Goal: Obtain resource: Obtain resource

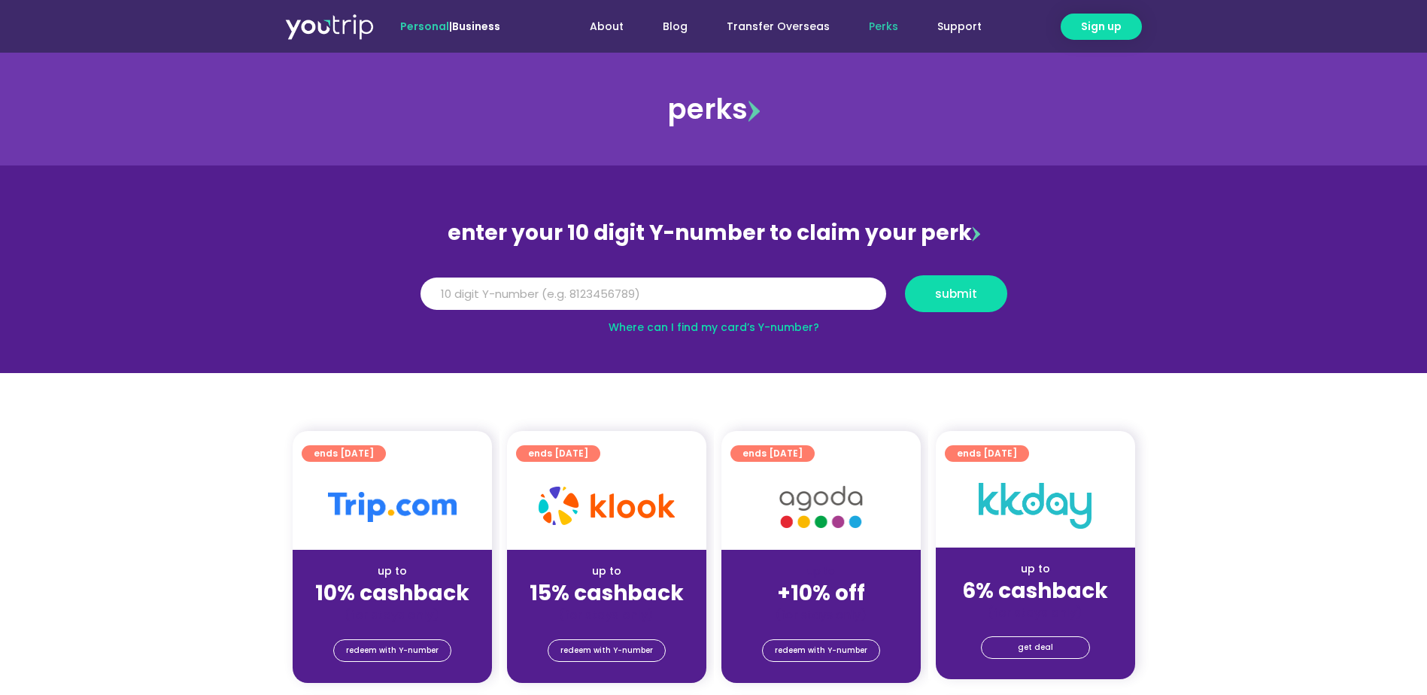
click at [755, 327] on link "Where can I find my card’s Y-number?" at bounding box center [714, 327] width 211 height 15
click at [546, 292] on input "Y Number" at bounding box center [654, 294] width 466 height 33
type input "8123438936"
click at [944, 296] on span "submit" at bounding box center [956, 293] width 42 height 11
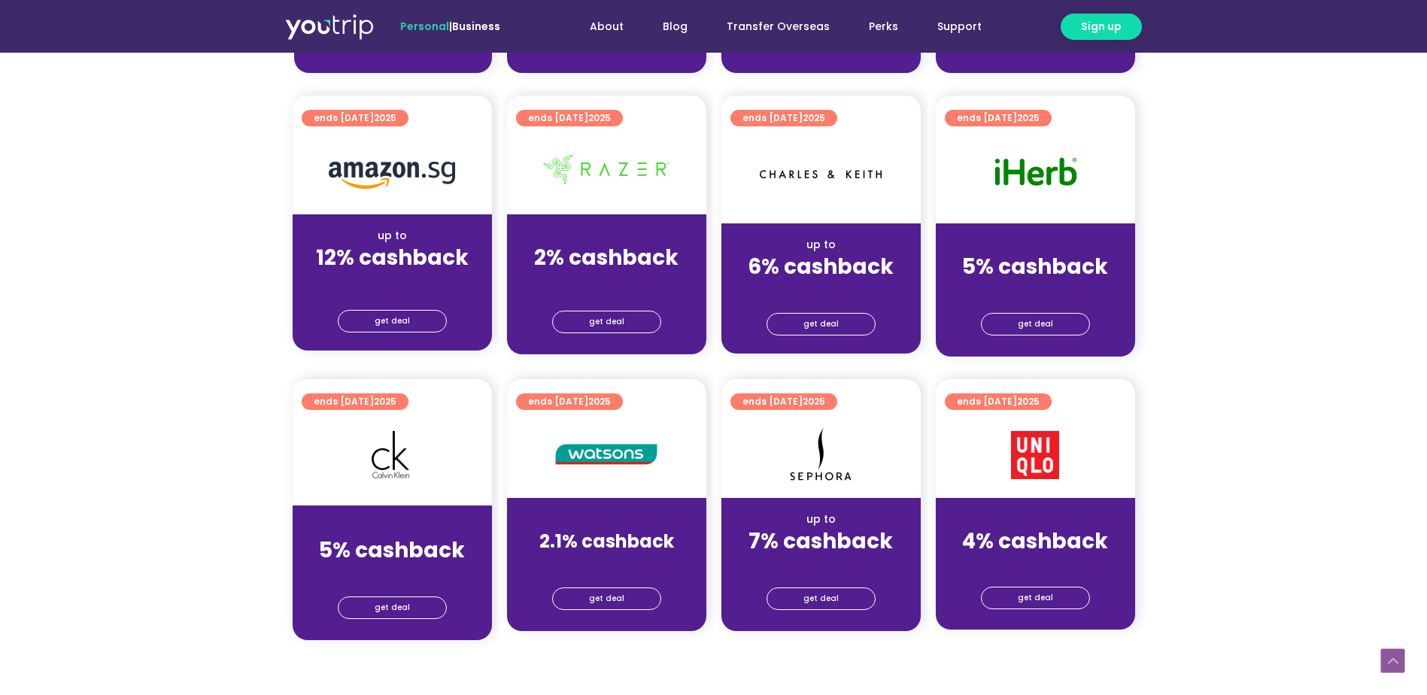
scroll to position [903, 0]
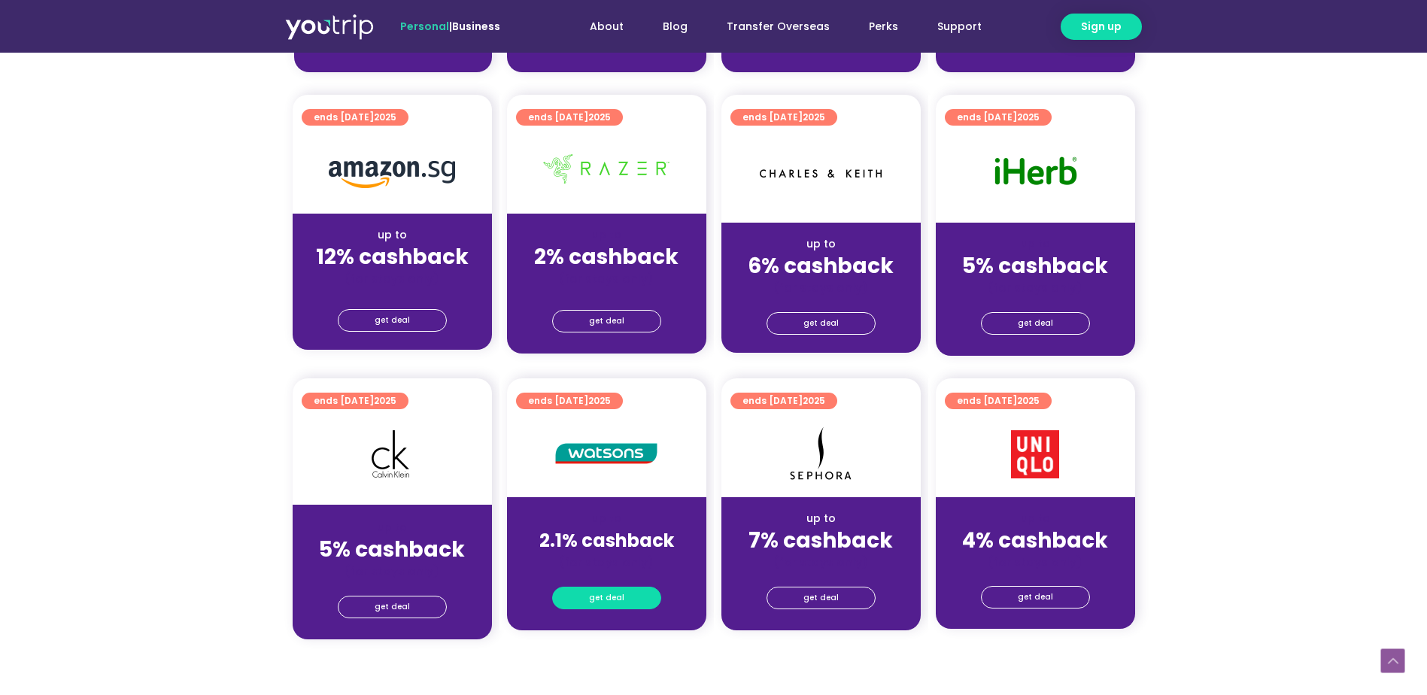
click at [607, 598] on span "get deal" at bounding box center [606, 598] width 35 height 21
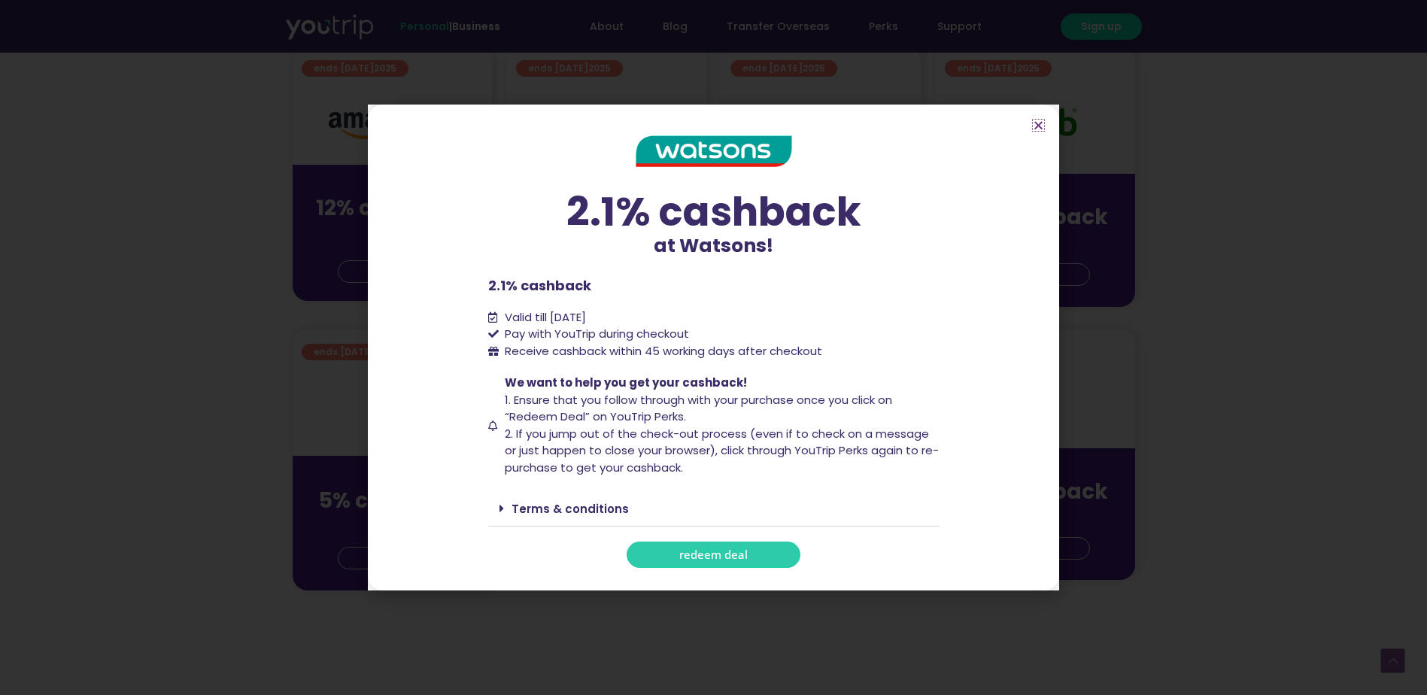
scroll to position [978, 0]
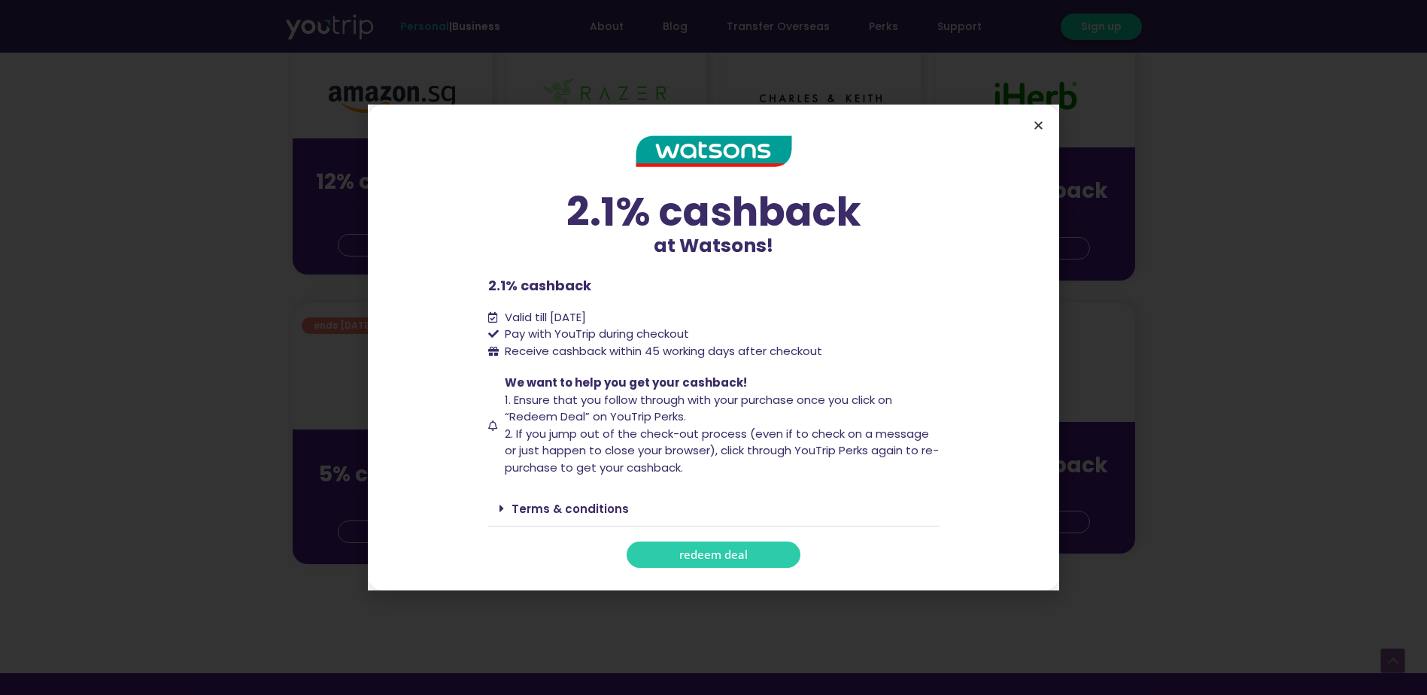
click at [1035, 130] on icon "Close" at bounding box center [1038, 125] width 11 height 11
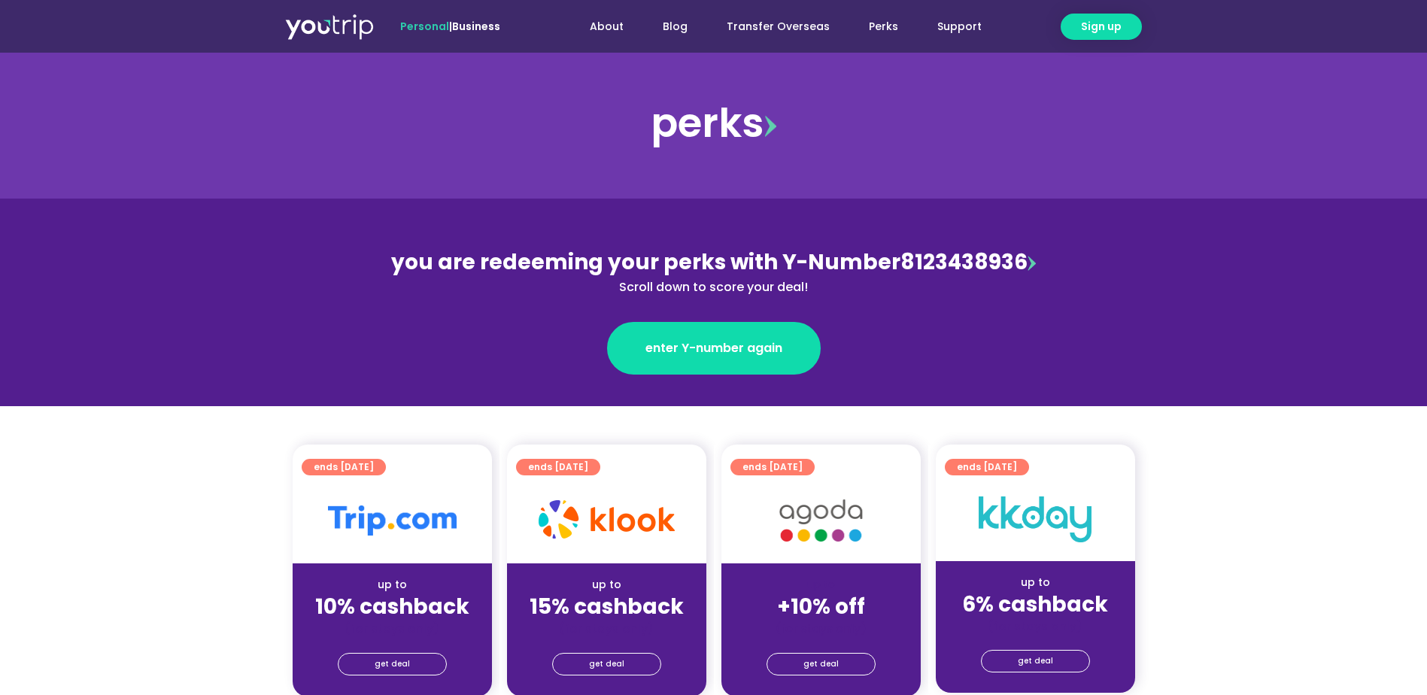
scroll to position [0, 0]
